Goal: Complete application form

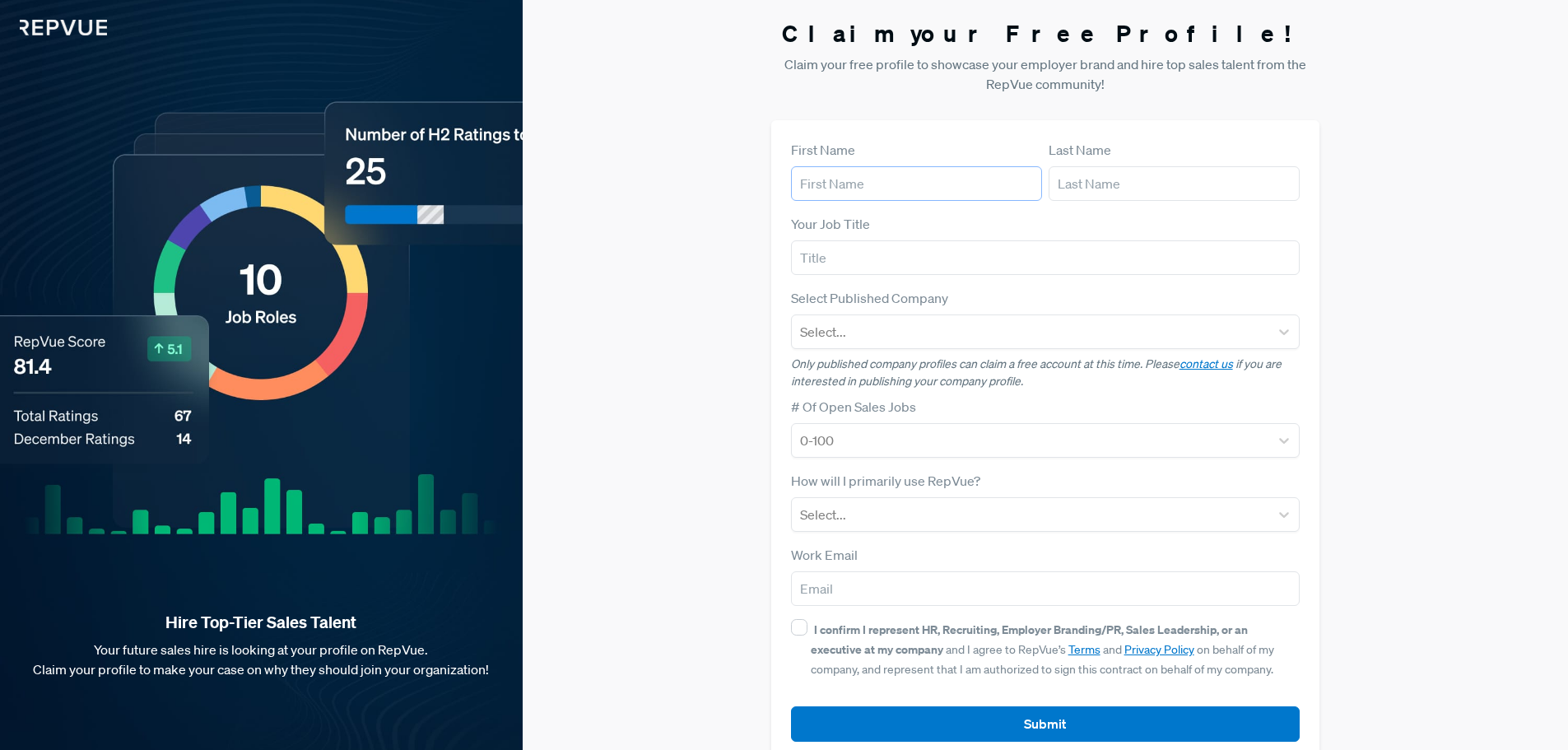
click at [1000, 176] on input "text" at bounding box center [916, 183] width 251 height 34
type input "[PERSON_NAME]"
click at [1221, 201] on form "First Name [PERSON_NAME] Last Name Your Job Title Select Published Company Sele…" at bounding box center [1046, 440] width 510 height 601
click at [1197, 180] on input "text" at bounding box center [1173, 183] width 251 height 34
type input "[PERSON_NAME]"
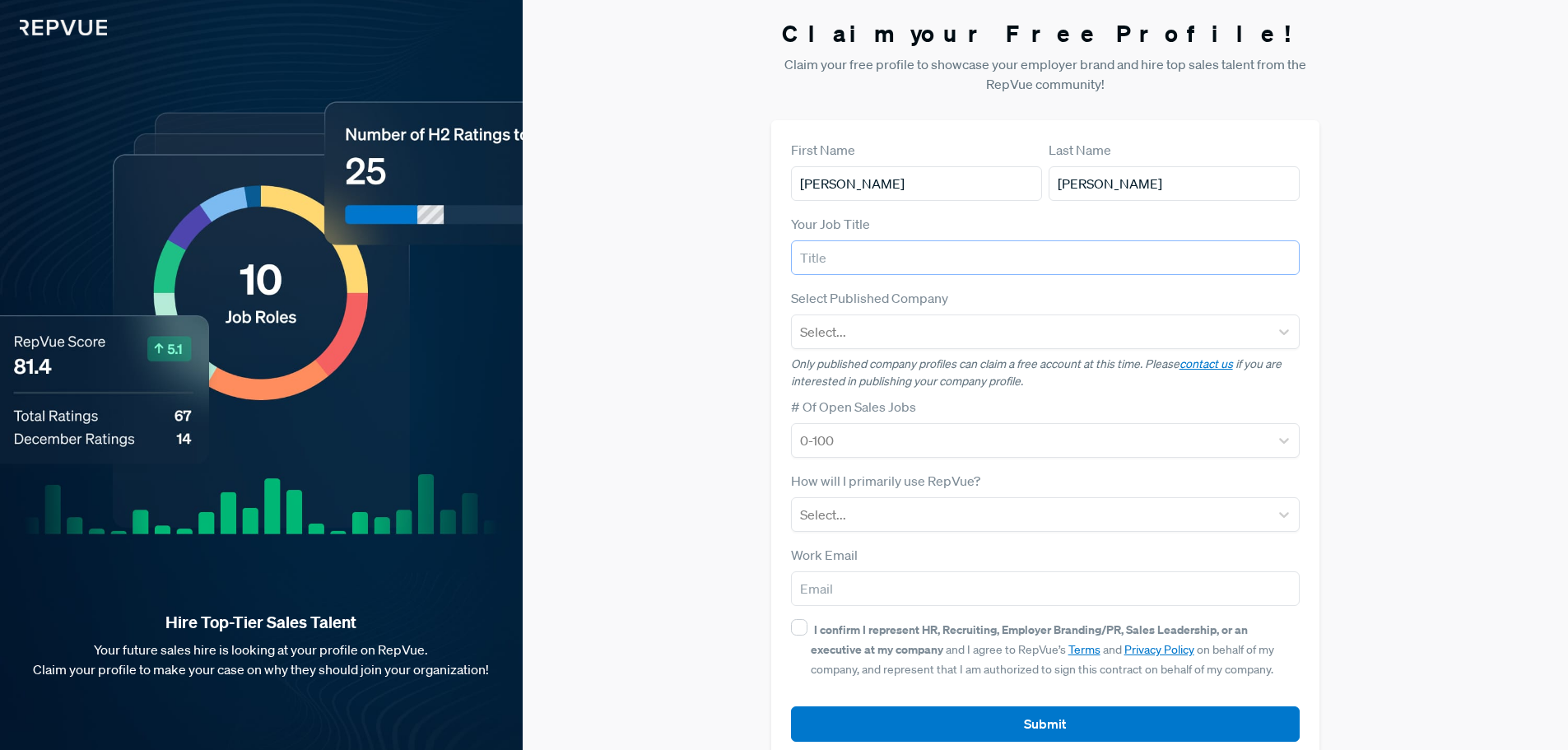
click at [1004, 265] on input "text" at bounding box center [1046, 257] width 510 height 34
type input "Recruiter"
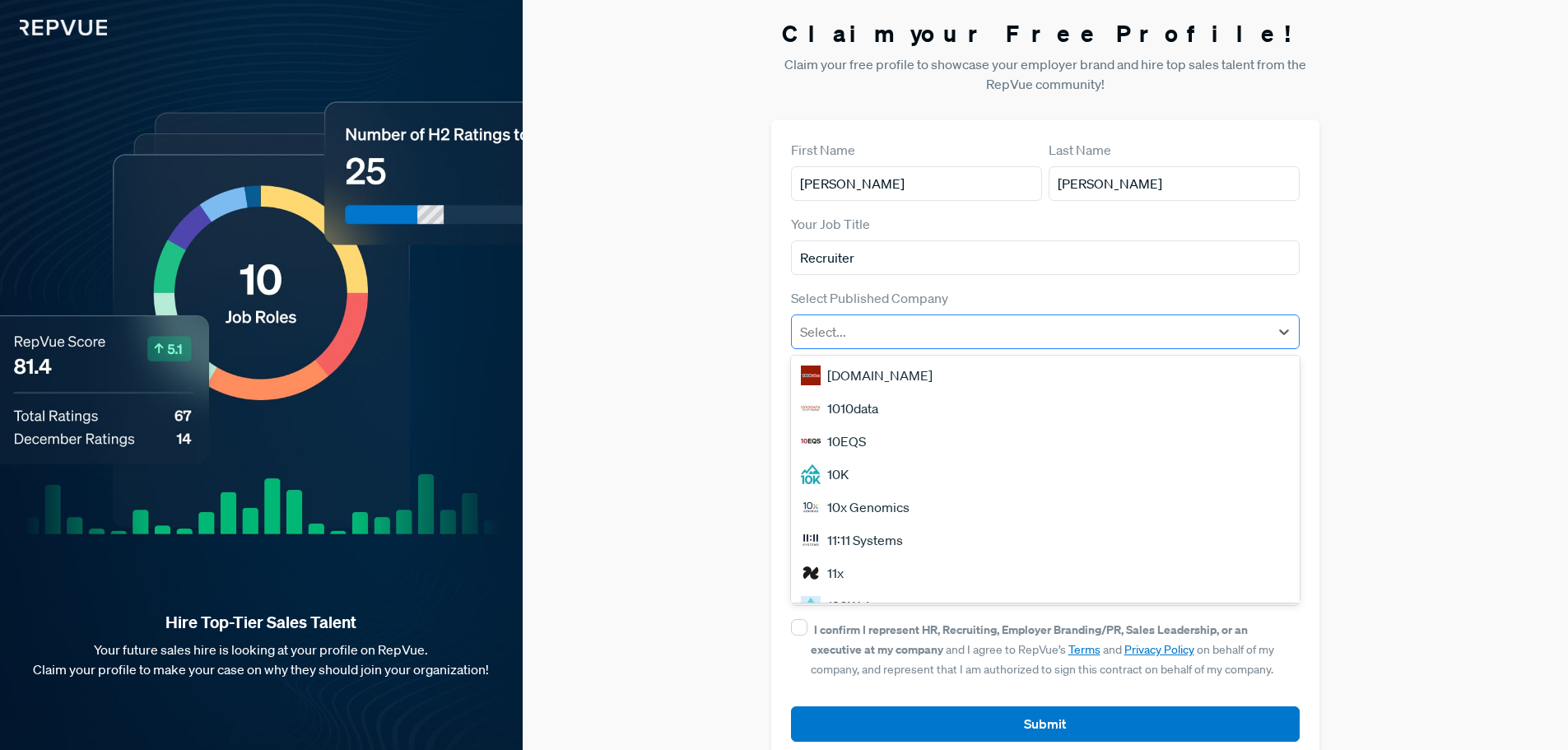
click at [997, 336] on div at bounding box center [1031, 332] width 462 height 23
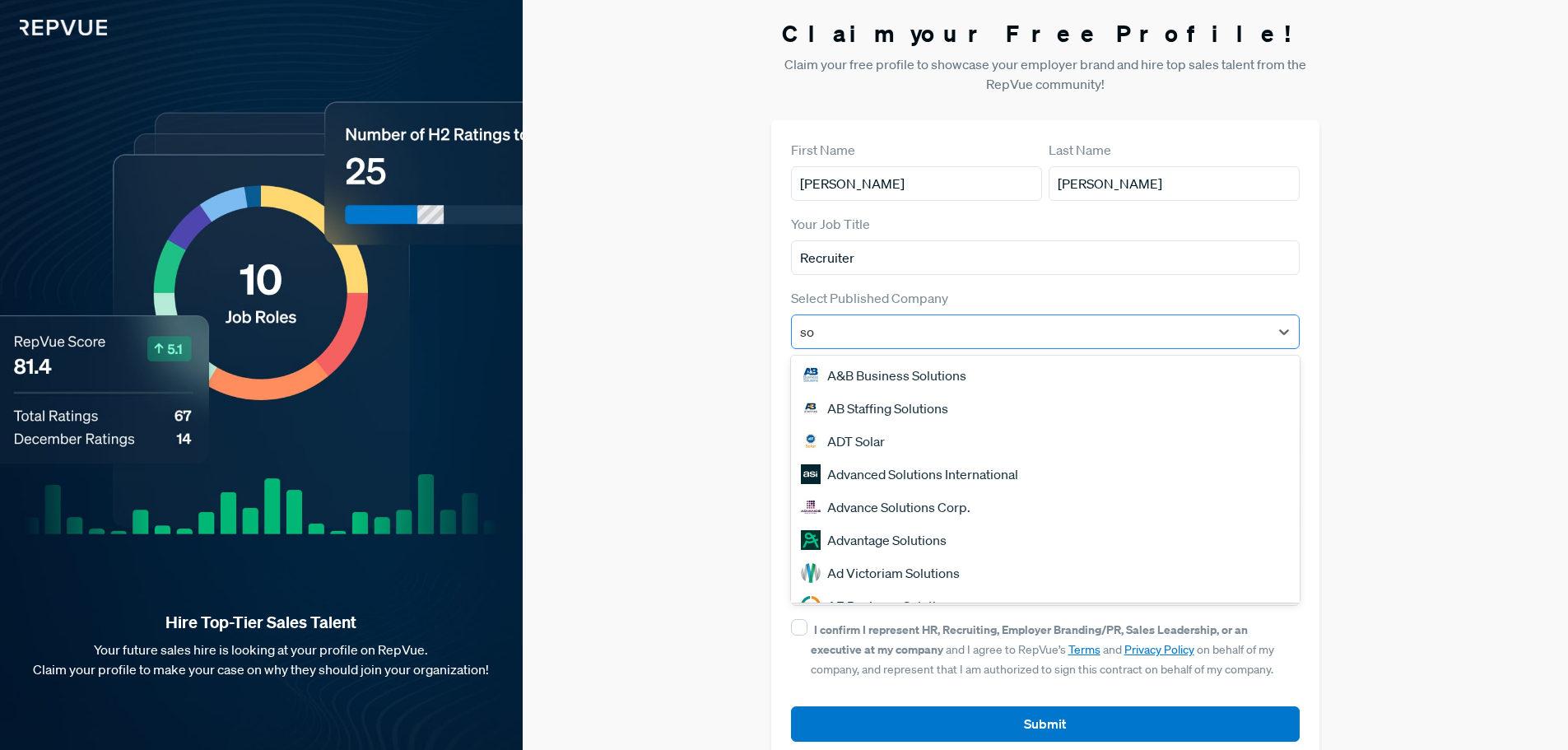
type input "s"
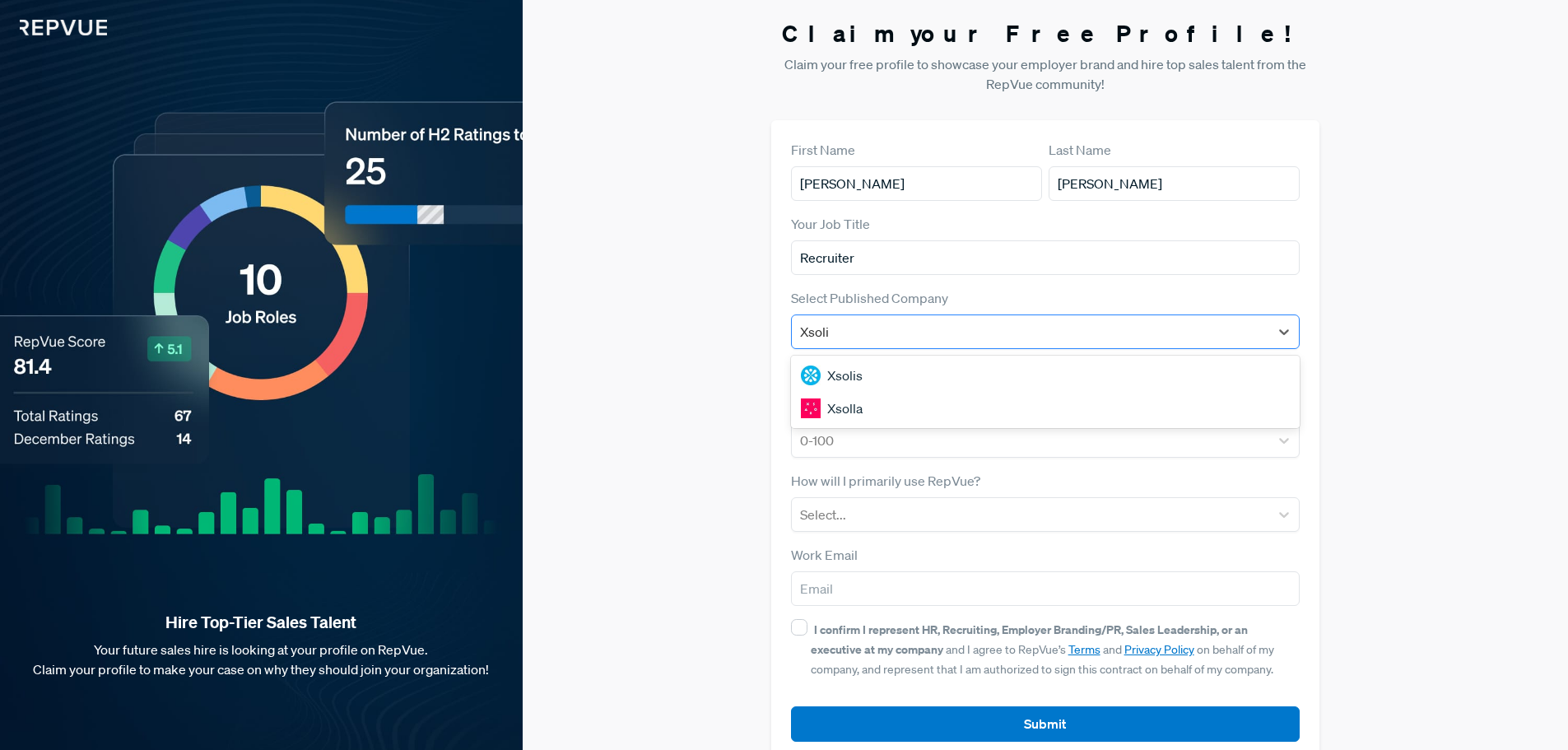
type input "Xsolis"
click at [930, 390] on div "Xsolis" at bounding box center [1046, 375] width 510 height 33
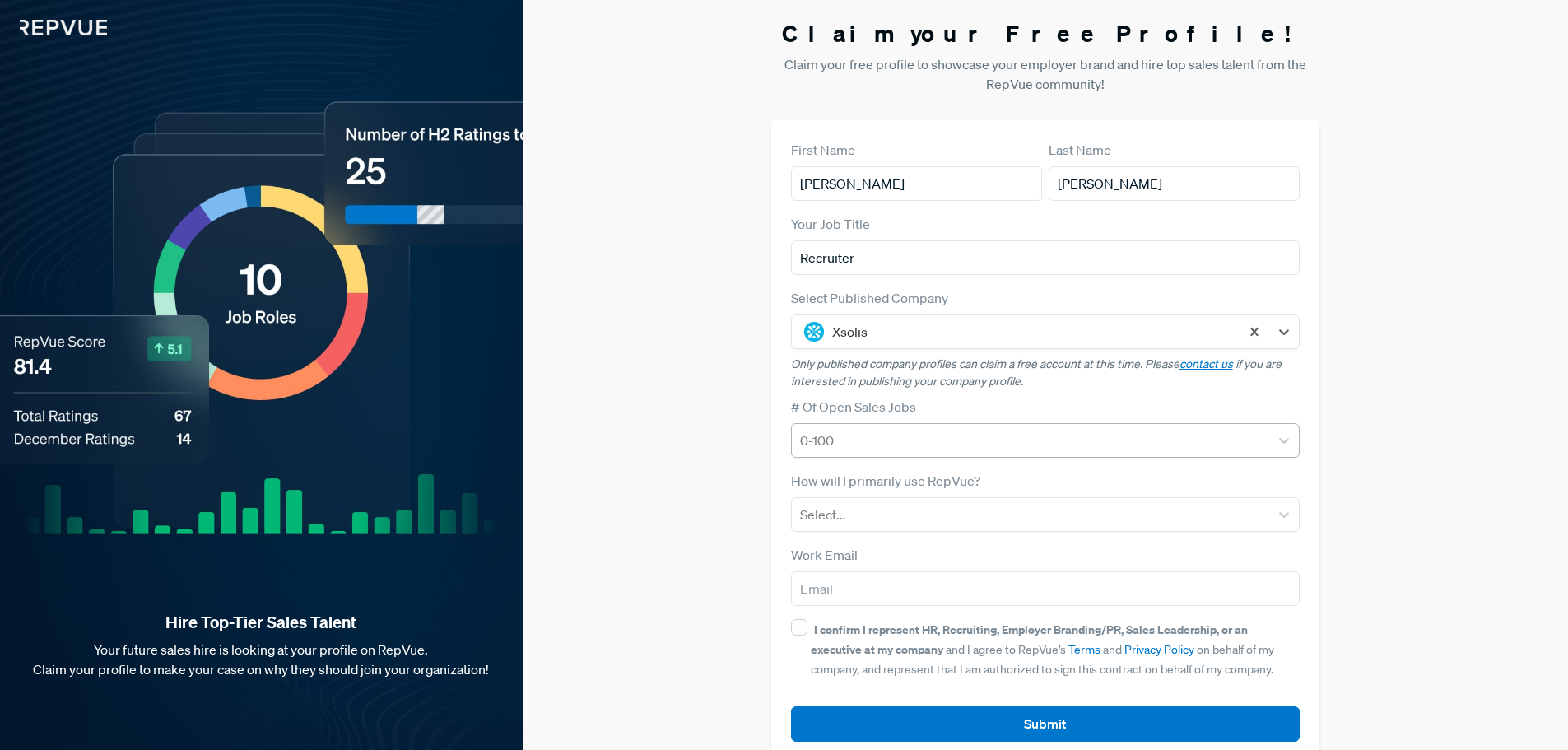
click at [921, 438] on div at bounding box center [1031, 440] width 462 height 23
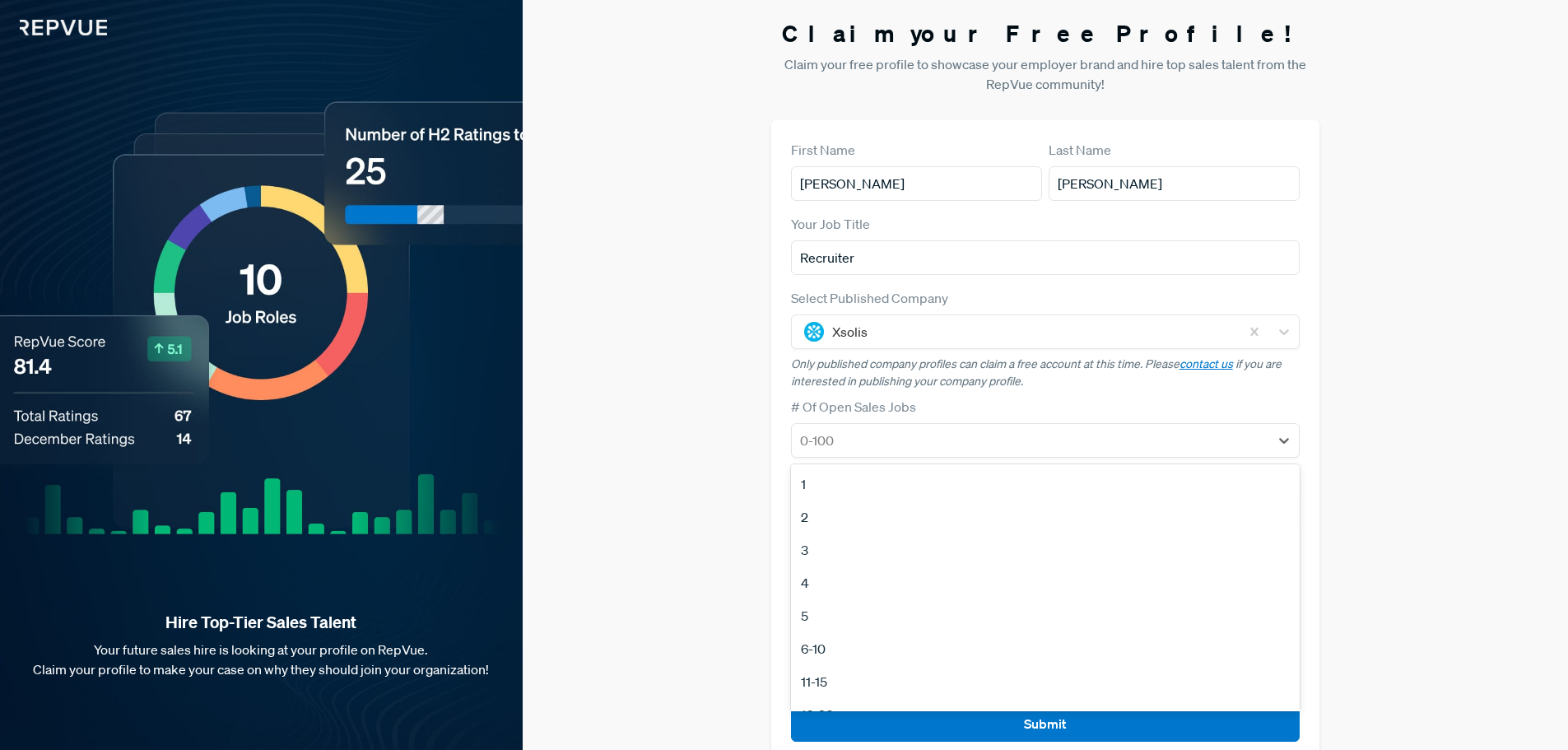
click at [841, 553] on div "3" at bounding box center [1046, 550] width 510 height 33
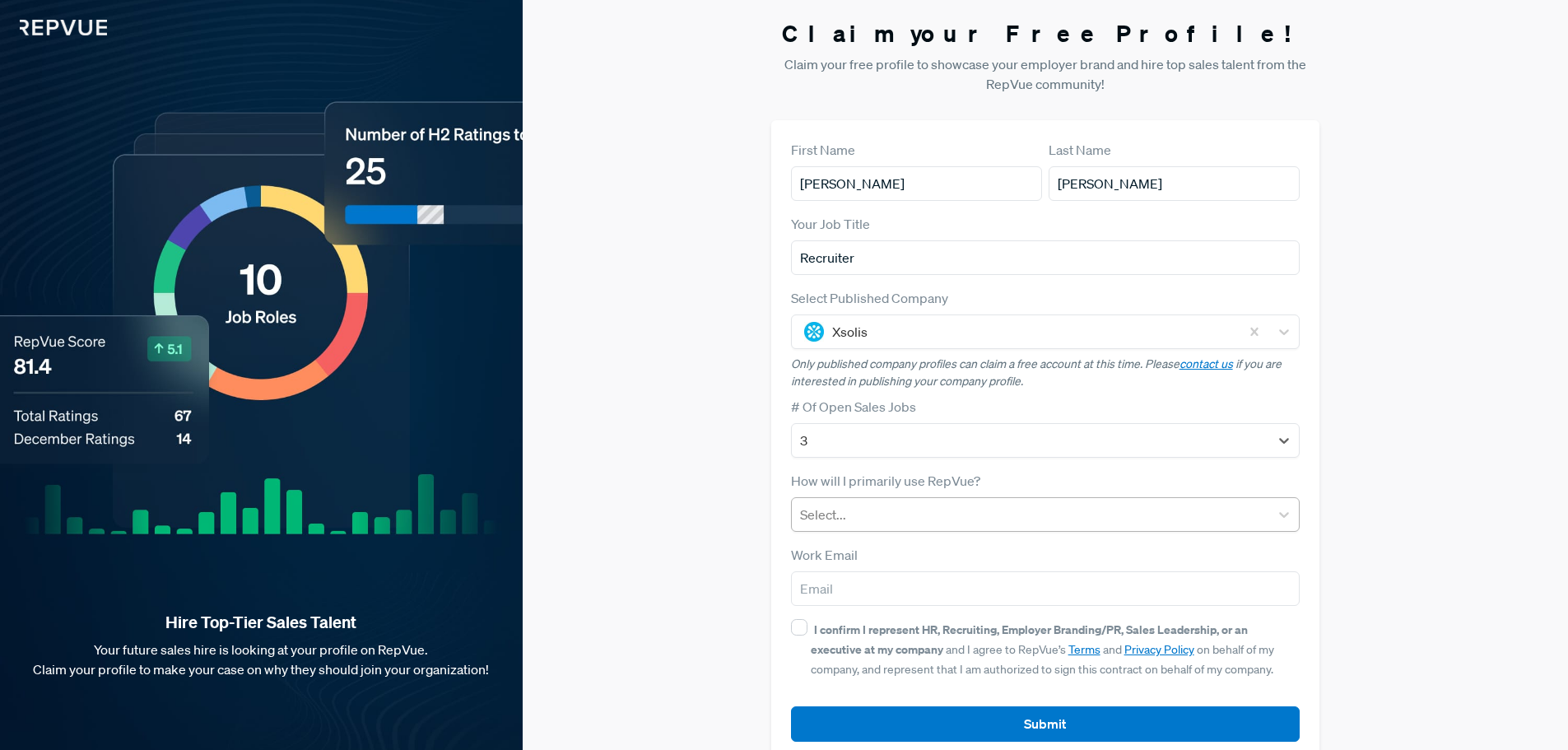
click at [956, 517] on div at bounding box center [1031, 515] width 462 height 23
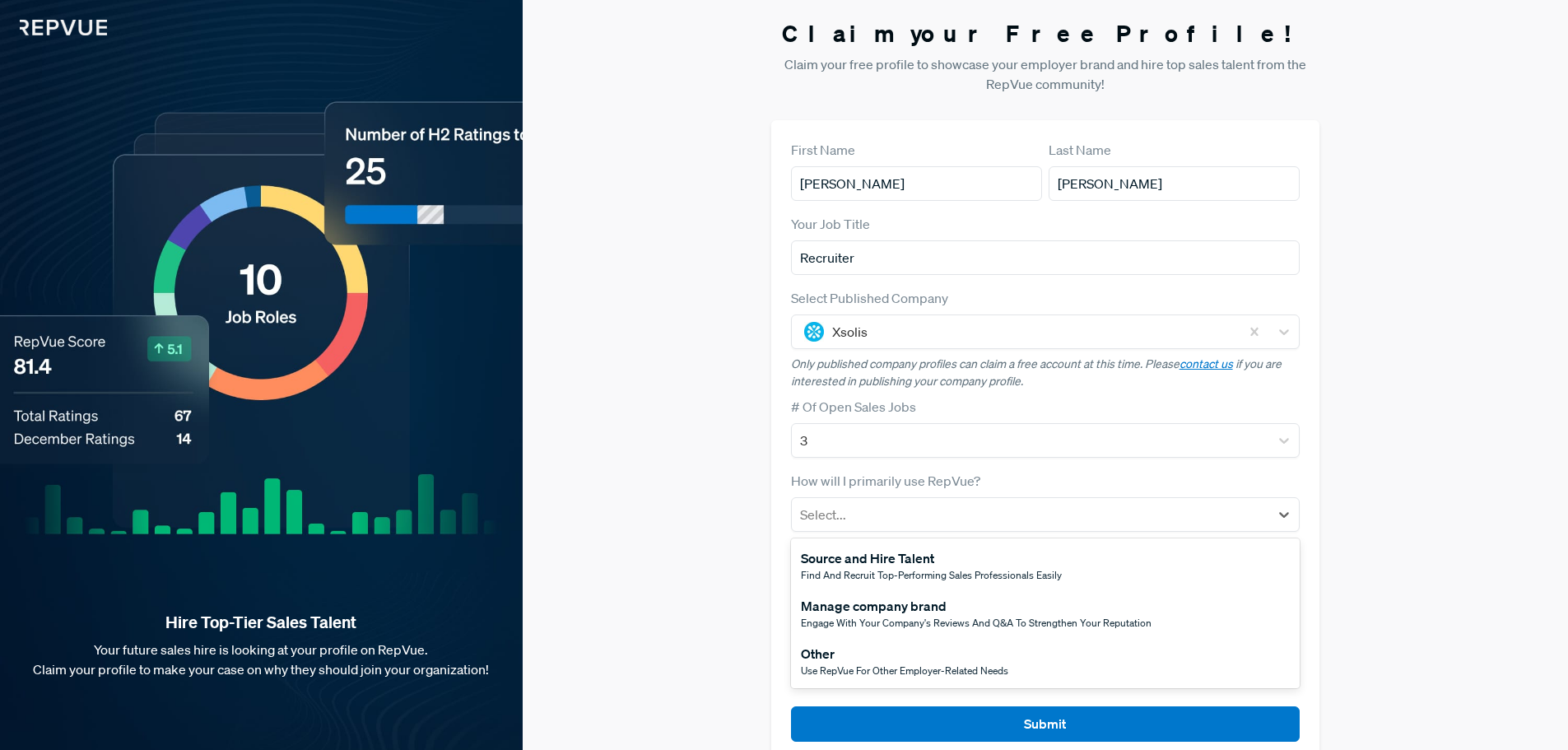
click at [957, 564] on div "Source and Hire Talent" at bounding box center [931, 557] width 261 height 20
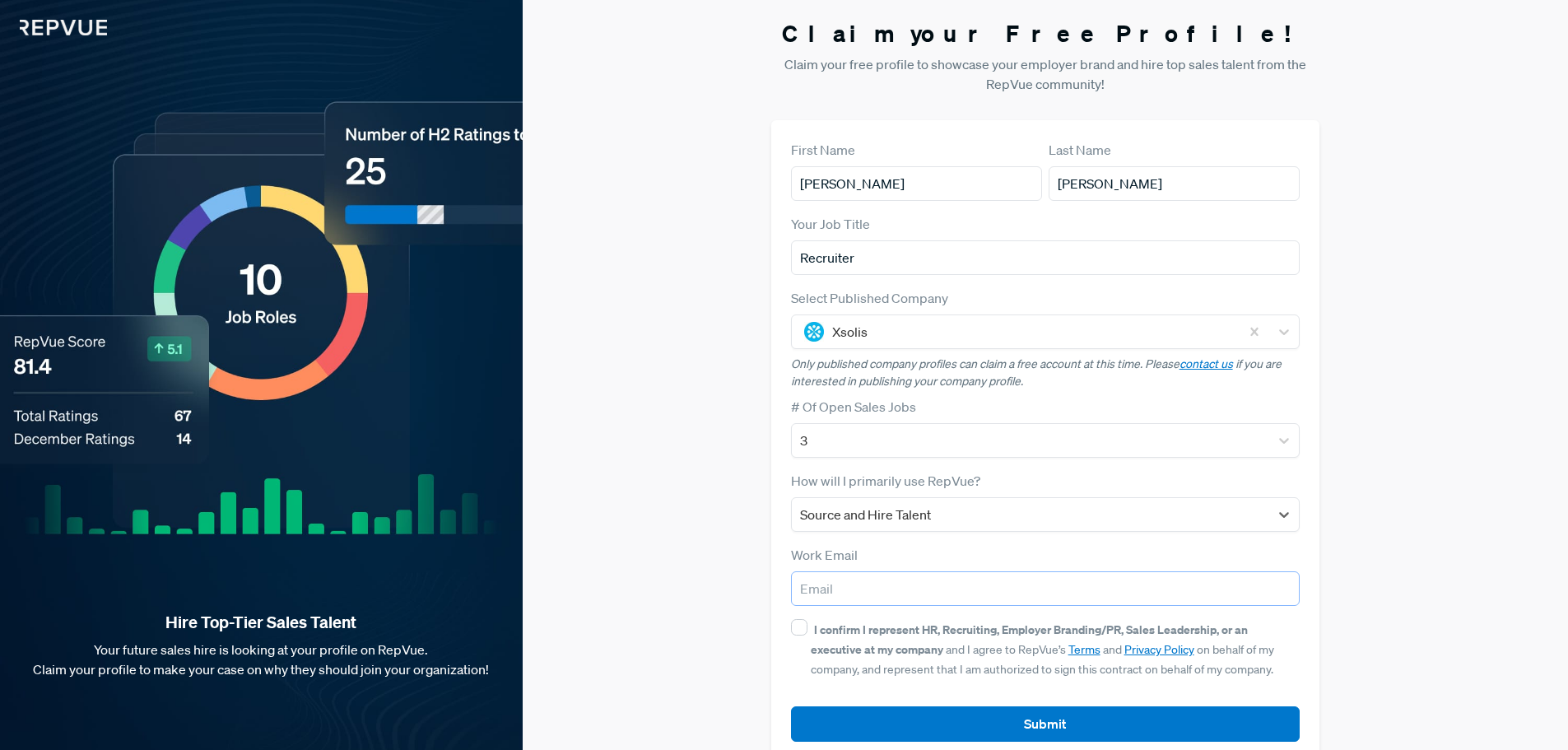
click at [943, 595] on input "email" at bounding box center [1046, 588] width 510 height 34
type input "[EMAIL_ADDRESS][DOMAIN_NAME]"
click at [812, 618] on div "I confirm I represent HR, Recruiting, Employer Branding/PR, Sales Leadership, o…" at bounding box center [1056, 648] width 490 height 59
click at [807, 618] on input "I confirm I represent HR, Recruiting, Employer Branding/PR, Sales Leadership, o…" at bounding box center [799, 626] width 16 height 16
checkbox input "true"
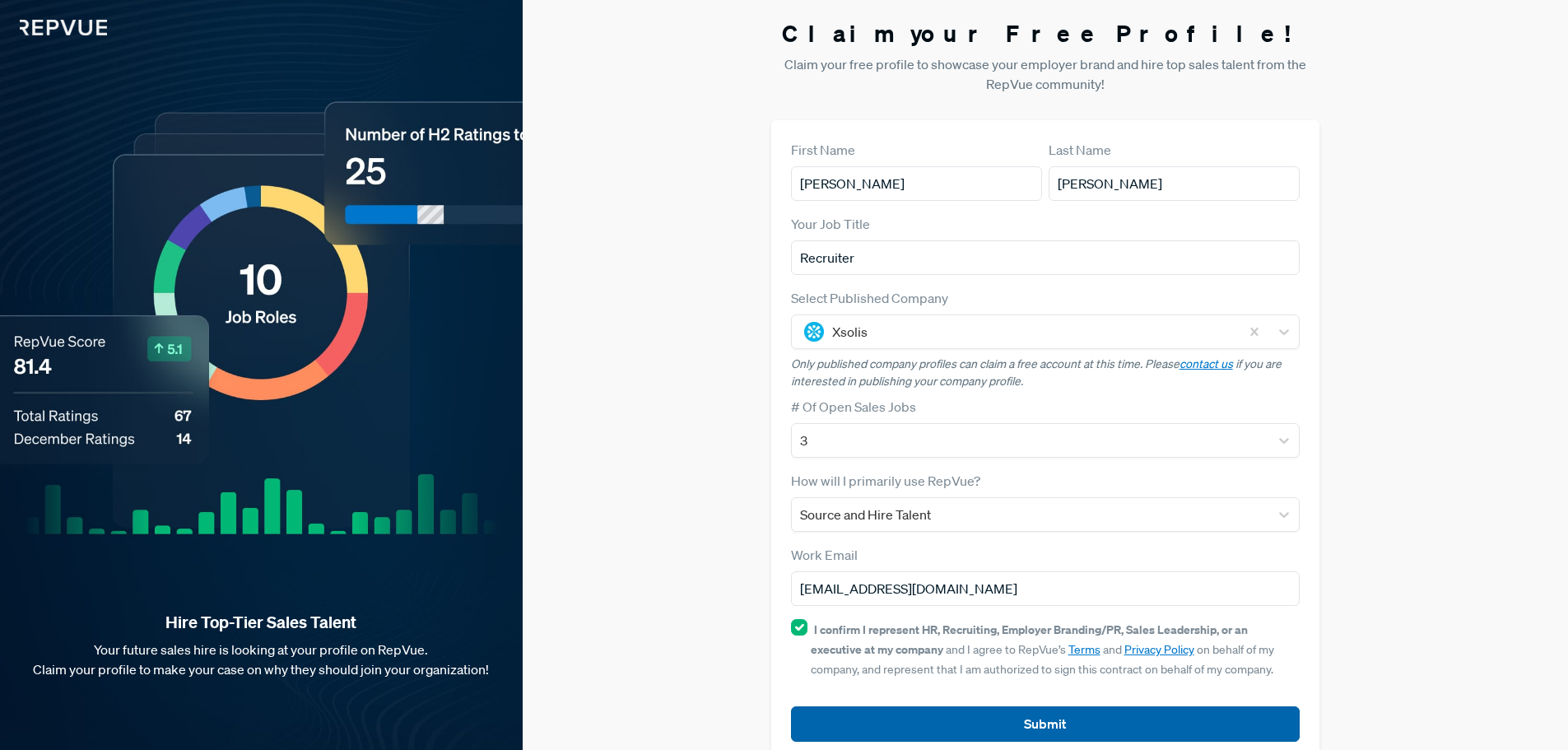
click at [1042, 720] on button "Submit" at bounding box center [1046, 723] width 510 height 35
